Goal: Information Seeking & Learning: Learn about a topic

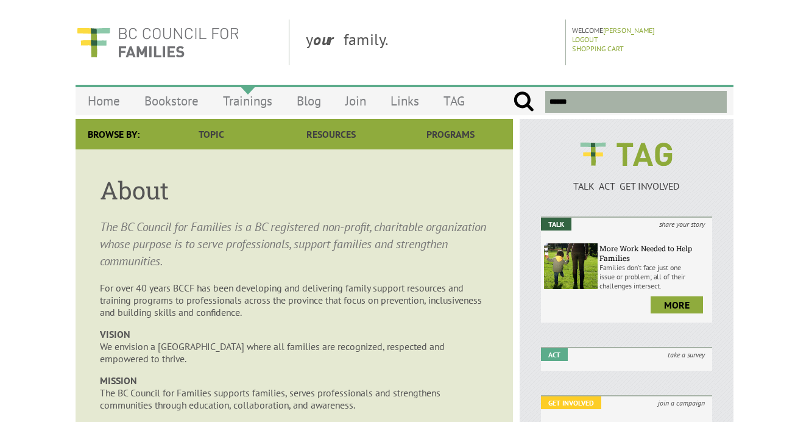
click at [268, 97] on link "Trainings" at bounding box center [248, 101] width 74 height 29
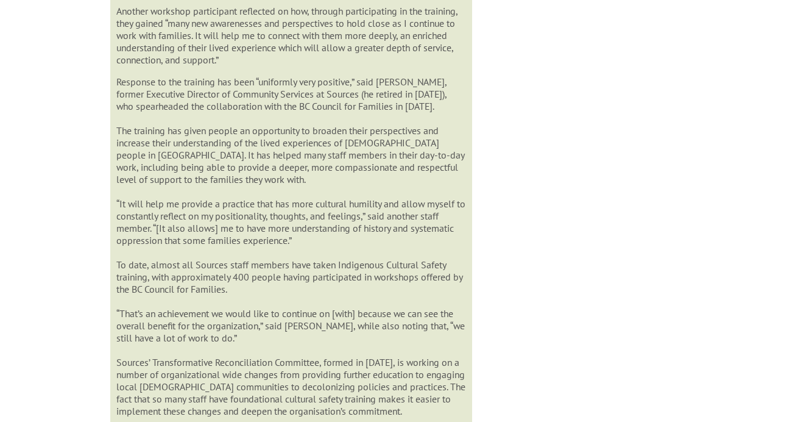
scroll to position [1146, 0]
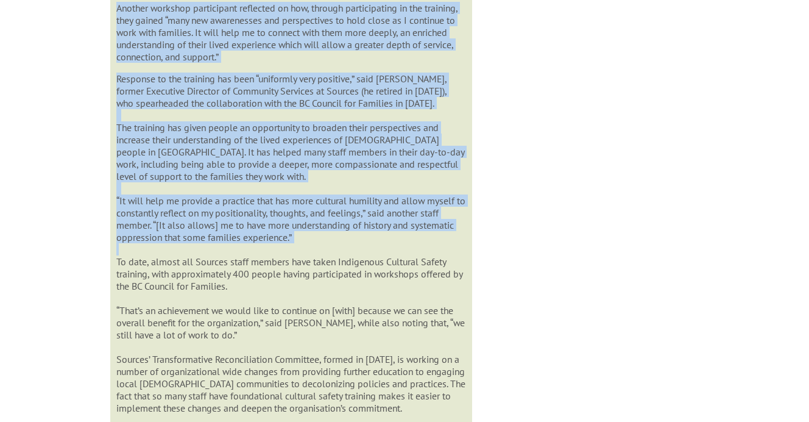
drag, startPoint x: 339, startPoint y: 233, endPoint x: 110, endPoint y: 186, distance: 233.2
click at [121, 188] on p "Response to the training has been “uniformly very positive,” said [PERSON_NAME]…" at bounding box center [290, 402] width 349 height 658
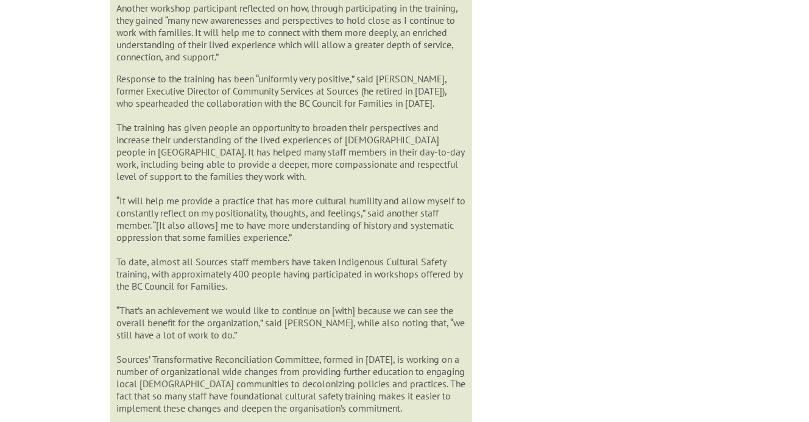
drag, startPoint x: 302, startPoint y: 224, endPoint x: 112, endPoint y: 189, distance: 193.4
copy p "“It will help me provide a practice that has more cultural humility and allow m…"
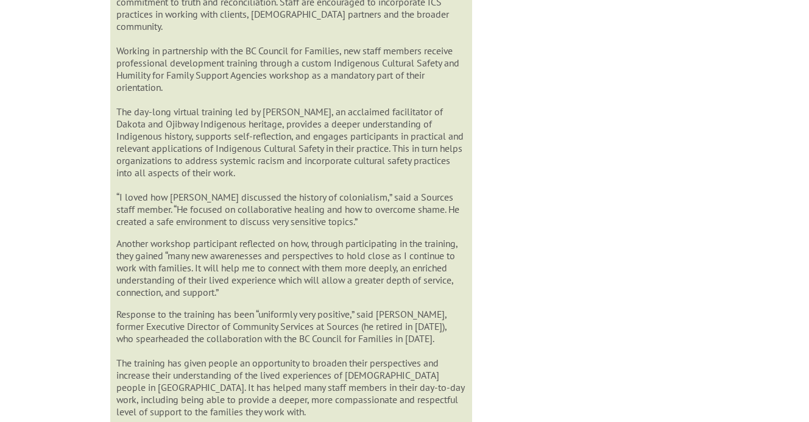
scroll to position [864, 0]
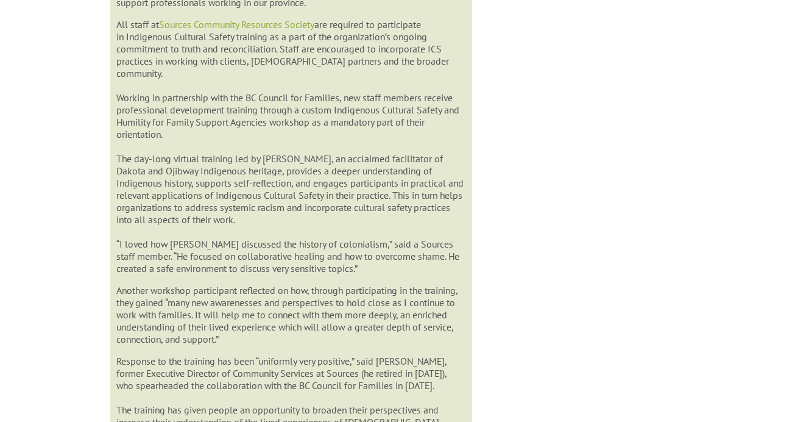
drag, startPoint x: 182, startPoint y: 124, endPoint x: 116, endPoint y: 84, distance: 77.1
click at [116, 84] on p "All staff at Sources Community Resources Society are required to participate in…" at bounding box center [290, 146] width 349 height 256
copy p "Working in partnership with the BC Council for Families, new staff members rece…"
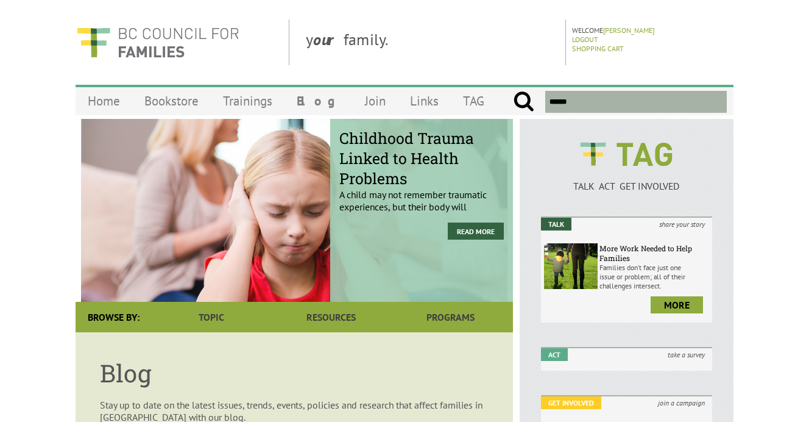
scroll to position [568, 0]
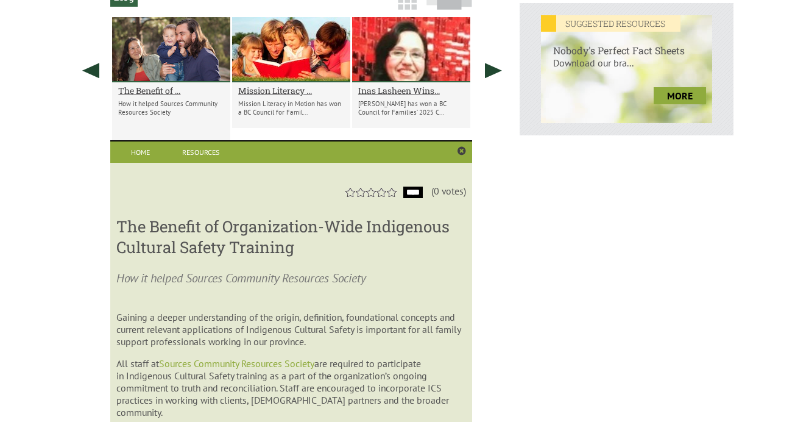
scroll to position [568, 0]
